Goal: Complete application form: Complete application form

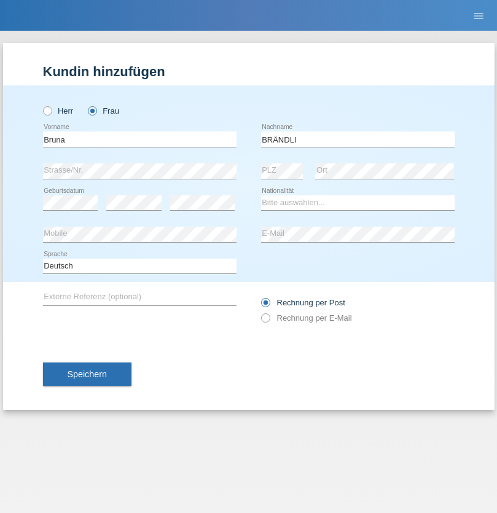
type input "BRÄNDLI"
select select "BR"
select select "C"
select select "01"
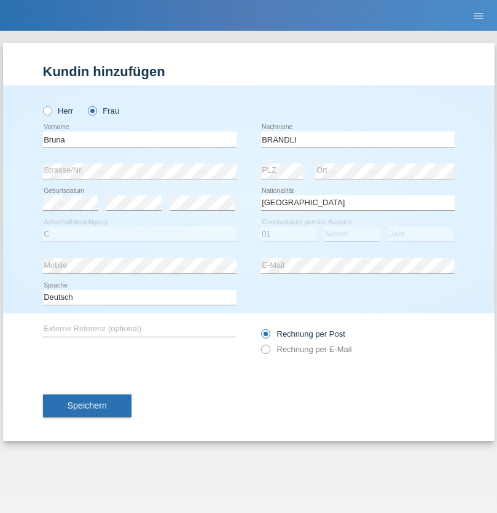
select select "10"
select select "2006"
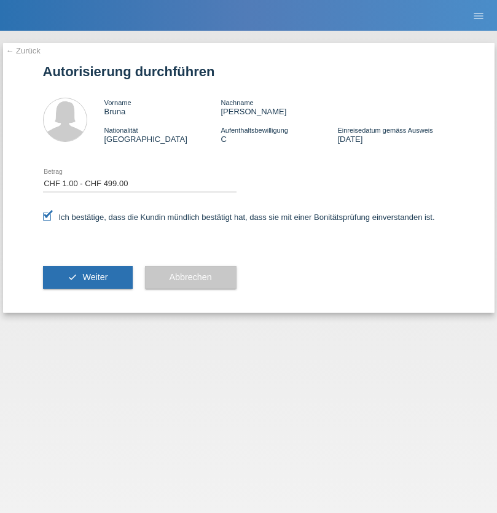
select select "1"
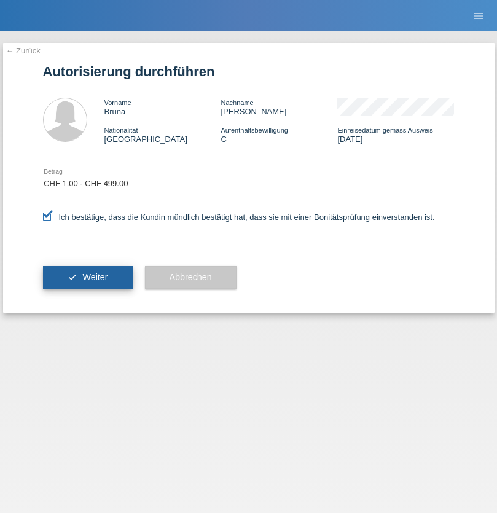
click at [87, 277] on span "Weiter" at bounding box center [94, 277] width 25 height 10
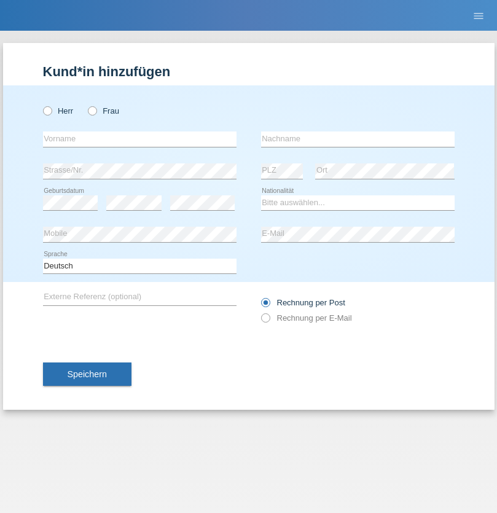
radio input "true"
click at [139, 139] on input "text" at bounding box center [139, 138] width 193 height 15
type input "Medeiros mendes"
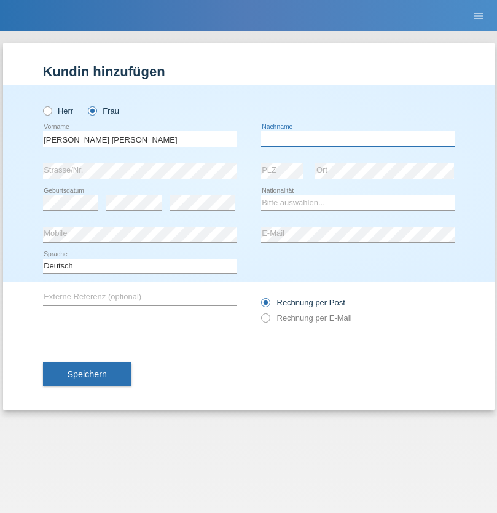
click at [357, 139] on input "text" at bounding box center [357, 138] width 193 height 15
type input "Stephanie"
select select "CH"
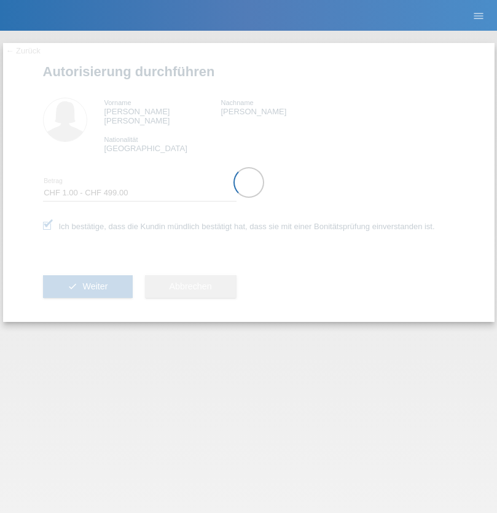
select select "1"
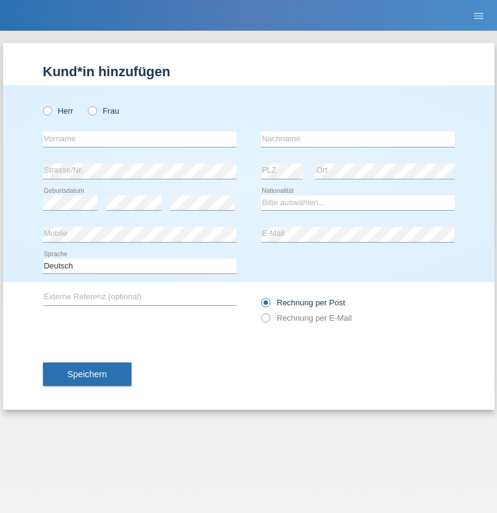
radio input "true"
click at [139, 139] on input "text" at bounding box center [139, 138] width 193 height 15
type input "Chribki"
click at [357, 139] on input "text" at bounding box center [357, 138] width 193 height 15
type input "Abdelkarim"
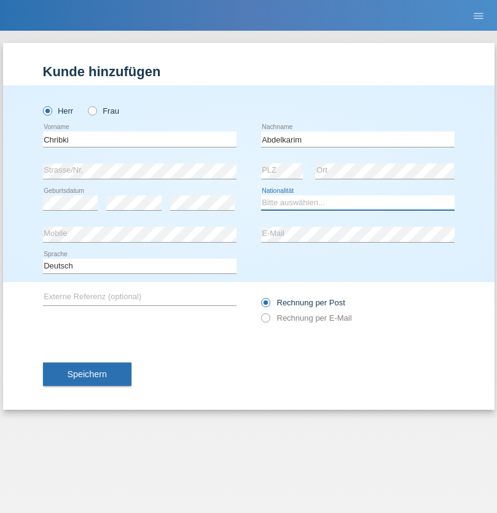
select select "MA"
select select "C"
select select "28"
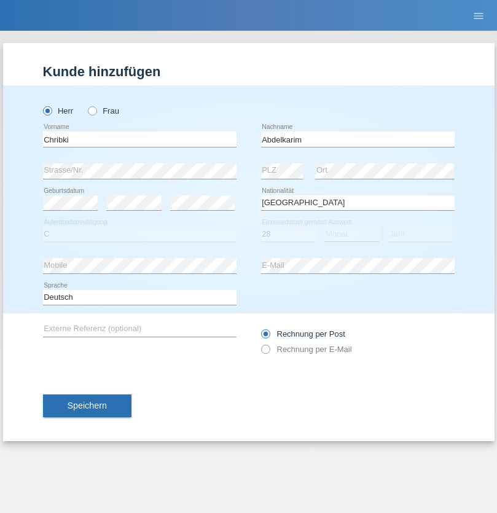
select select "10"
select select "2007"
